Goal: Information Seeking & Learning: Learn about a topic

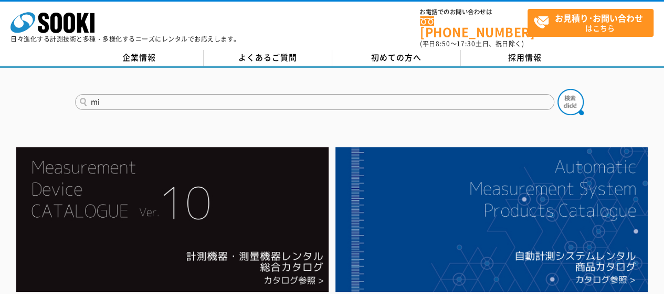
type input "m"
type input "ミリオン"
click at [558, 89] on button at bounding box center [571, 102] width 26 height 26
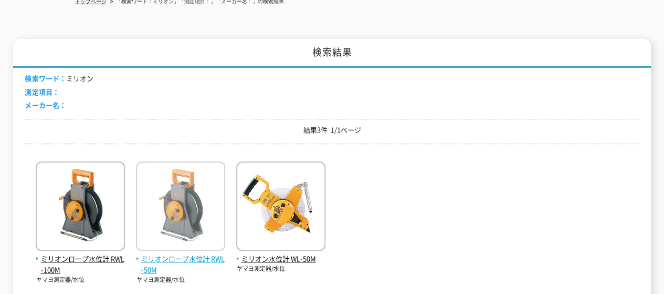
scroll to position [158, 0]
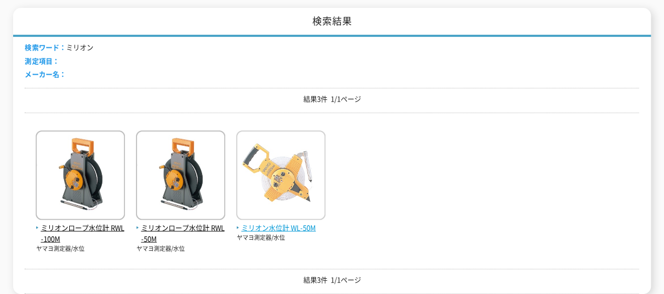
click at [286, 166] on img at bounding box center [280, 176] width 89 height 92
click at [271, 222] on span "ミリオン水位計 WL-50M" at bounding box center [280, 227] width 89 height 11
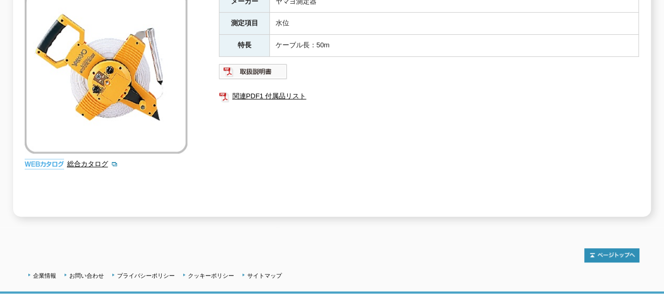
scroll to position [210, 0]
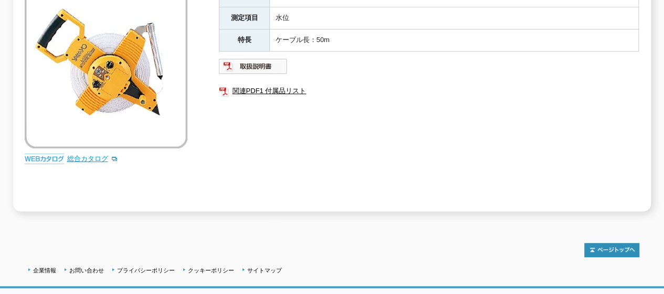
click at [88, 154] on link "総合カタログ" at bounding box center [92, 158] width 51 height 8
